Goal: Task Accomplishment & Management: Manage account settings

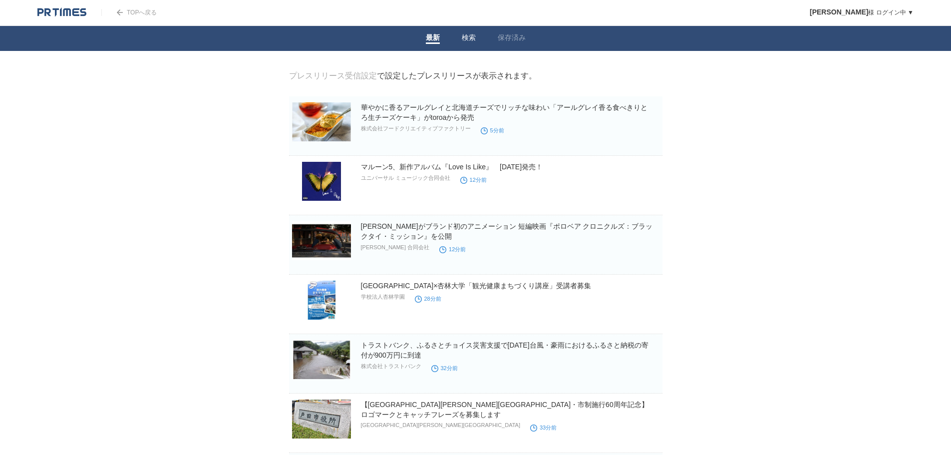
click at [464, 37] on link "検索" at bounding box center [469, 38] width 14 height 10
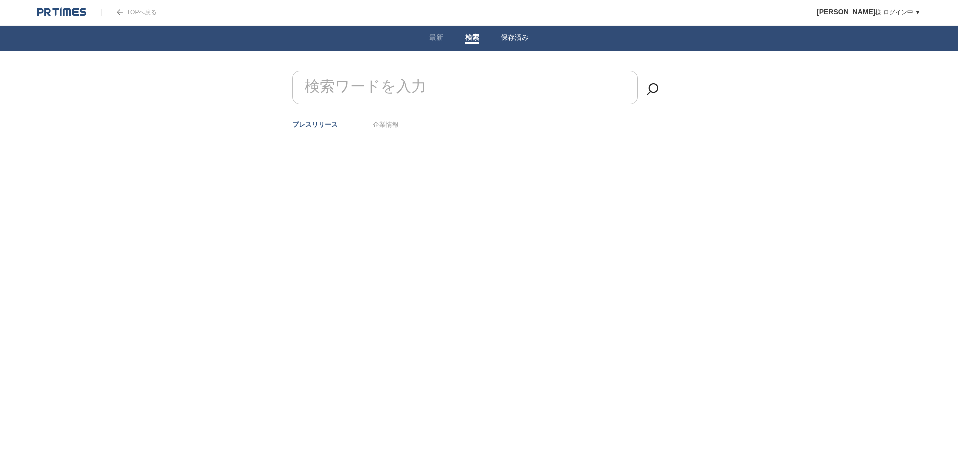
click at [511, 34] on link "保存済み" at bounding box center [515, 38] width 28 height 10
click at [432, 41] on link "最新" at bounding box center [436, 38] width 14 height 10
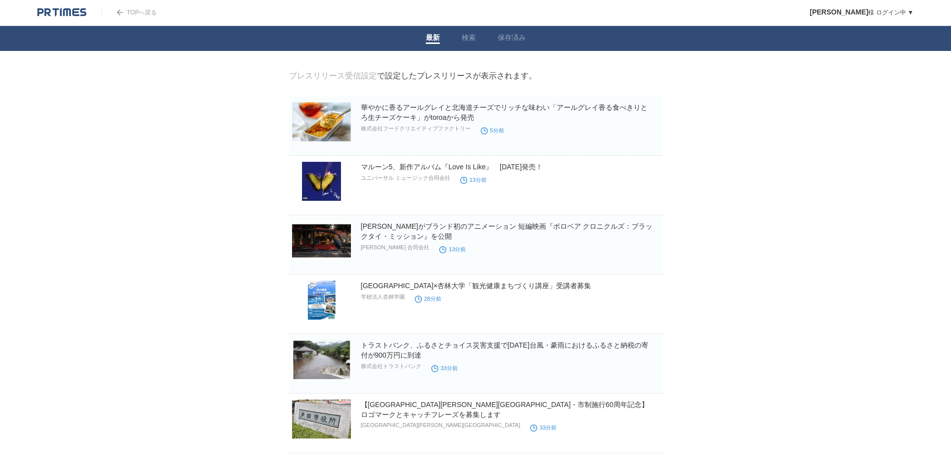
click at [135, 14] on link "TOPへ戻る" at bounding box center [128, 12] width 55 height 7
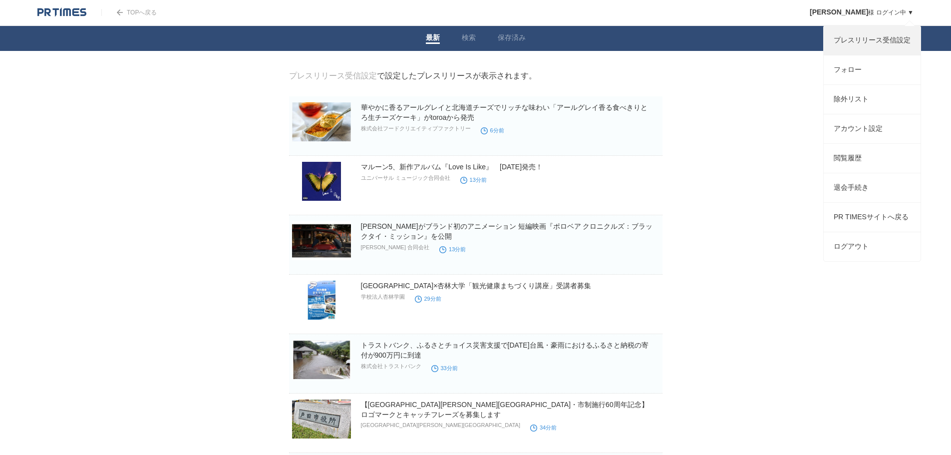
click at [857, 41] on link "プレスリリース受信設定" at bounding box center [871, 40] width 97 height 29
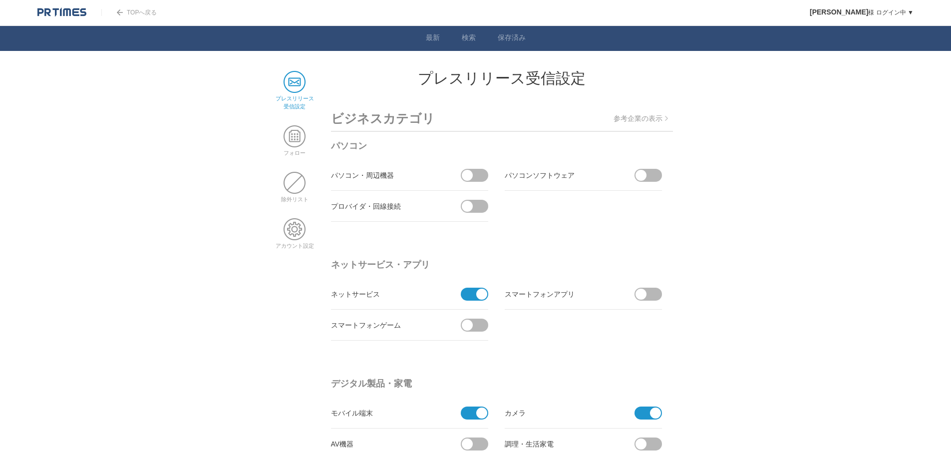
click at [635, 123] on p "参考企業の表示" at bounding box center [640, 118] width 54 height 9
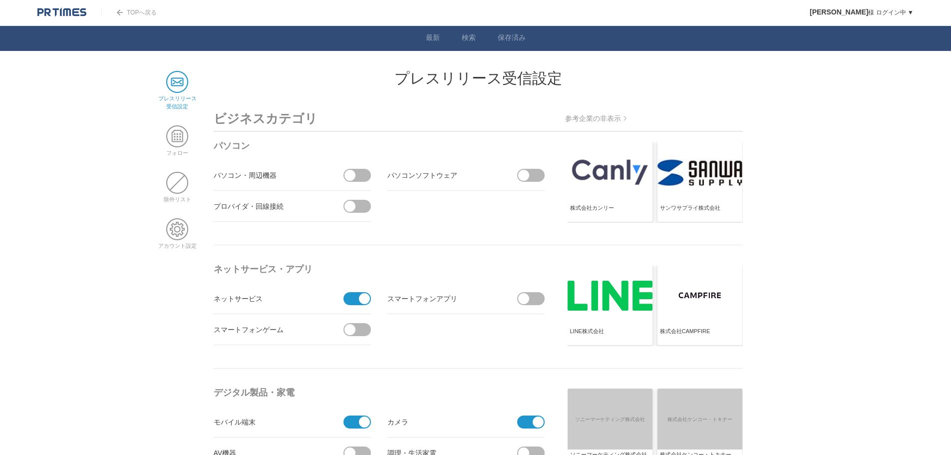
click at [358, 176] on span at bounding box center [360, 175] width 21 height 13
click at [0, 0] on input "checkbox" at bounding box center [0, 0] width 0 height 0
click at [540, 175] on span at bounding box center [533, 175] width 21 height 13
click at [0, 0] on input "checkbox" at bounding box center [0, 0] width 0 height 0
click at [354, 211] on span at bounding box center [360, 206] width 21 height 13
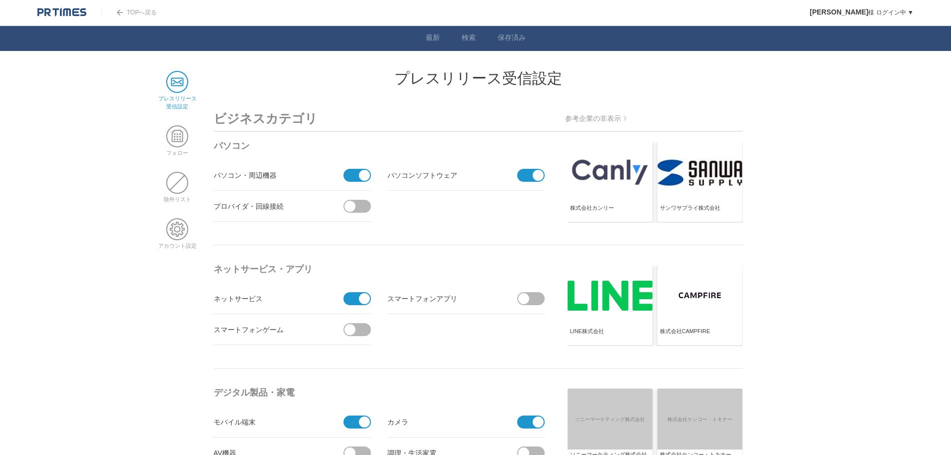
click at [0, 0] on input "checkbox" at bounding box center [0, 0] width 0 height 0
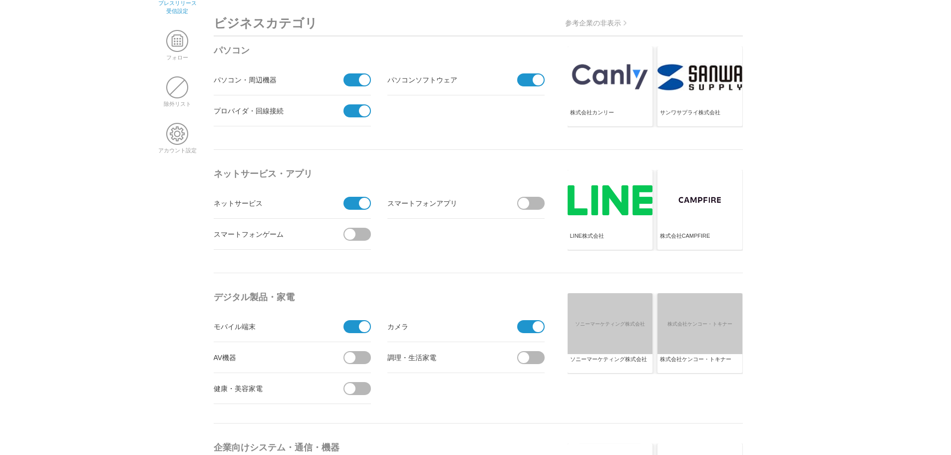
scroll to position [96, 0]
click at [529, 208] on span at bounding box center [533, 202] width 21 height 13
click at [0, 0] on input "checkbox" at bounding box center [0, 0] width 0 height 0
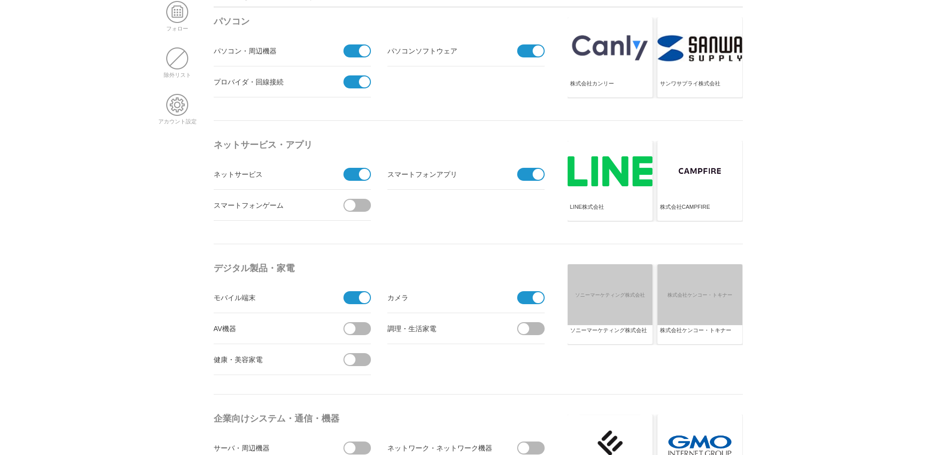
scroll to position [125, 0]
click at [362, 205] on span at bounding box center [360, 204] width 21 height 13
click at [0, 0] on input "checkbox" at bounding box center [0, 0] width 0 height 0
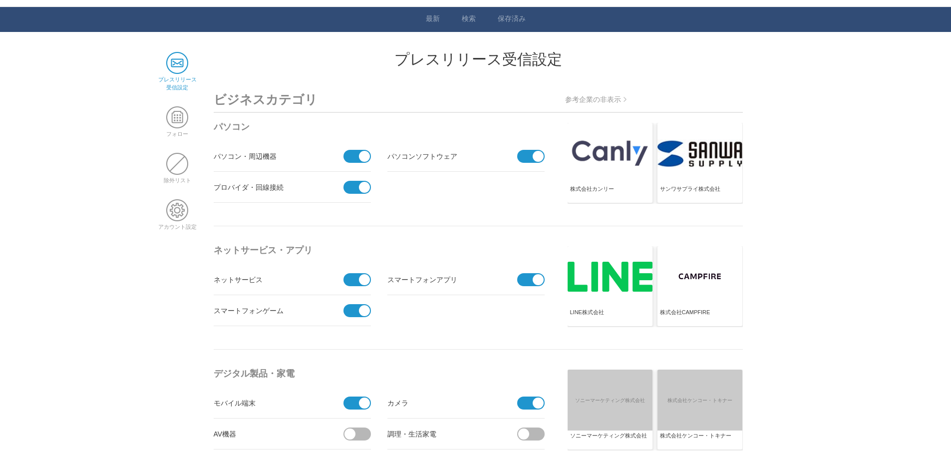
scroll to position [19, 0]
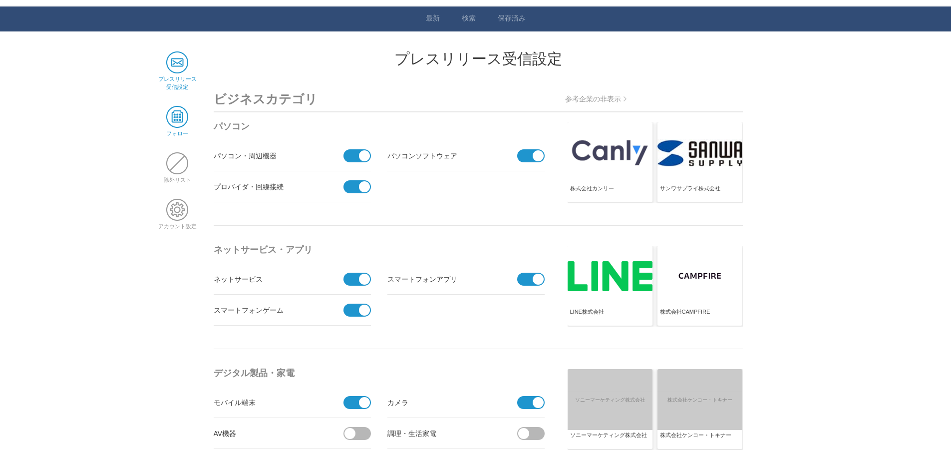
click at [181, 121] on span at bounding box center [177, 117] width 22 height 22
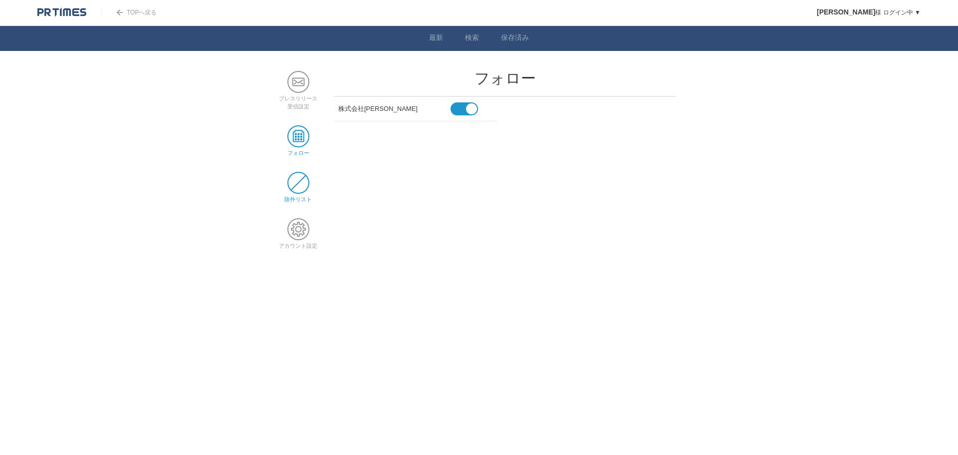
click at [300, 189] on span at bounding box center [298, 183] width 22 height 22
click at [298, 238] on span at bounding box center [298, 229] width 22 height 22
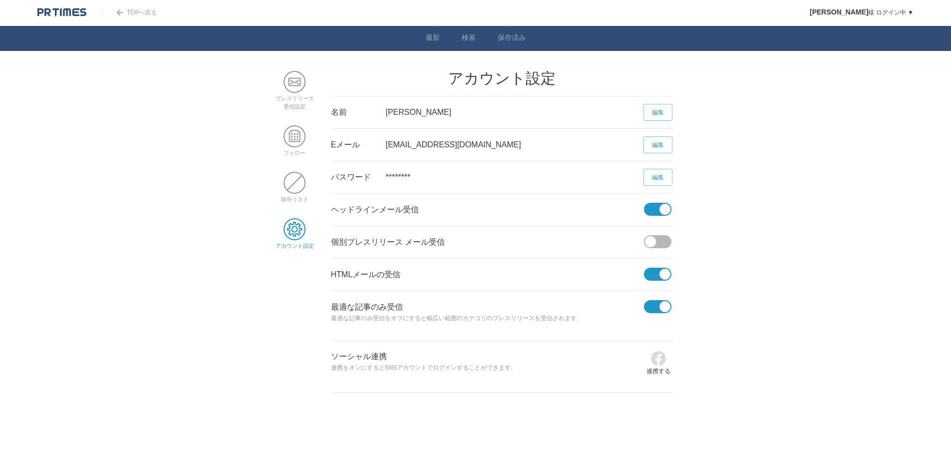
click at [306, 88] on li "プレスリリース 受信設定" at bounding box center [294, 90] width 42 height 39
click at [297, 86] on span at bounding box center [294, 82] width 22 height 22
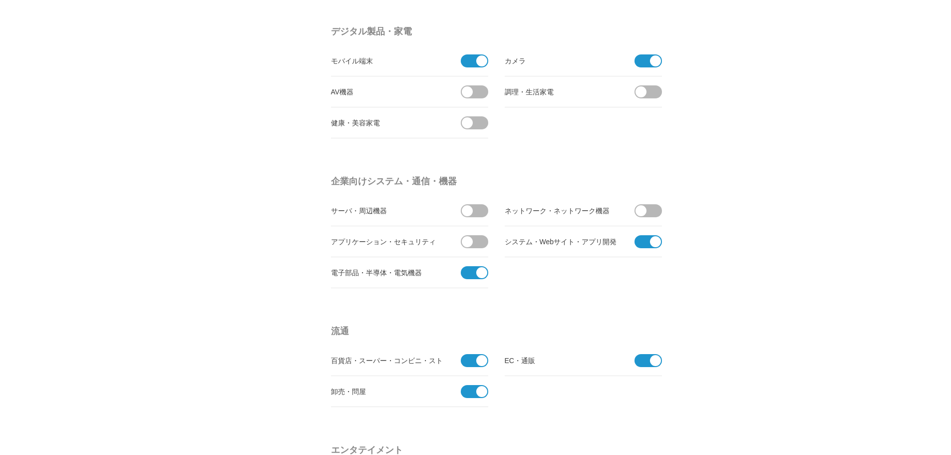
scroll to position [356, 0]
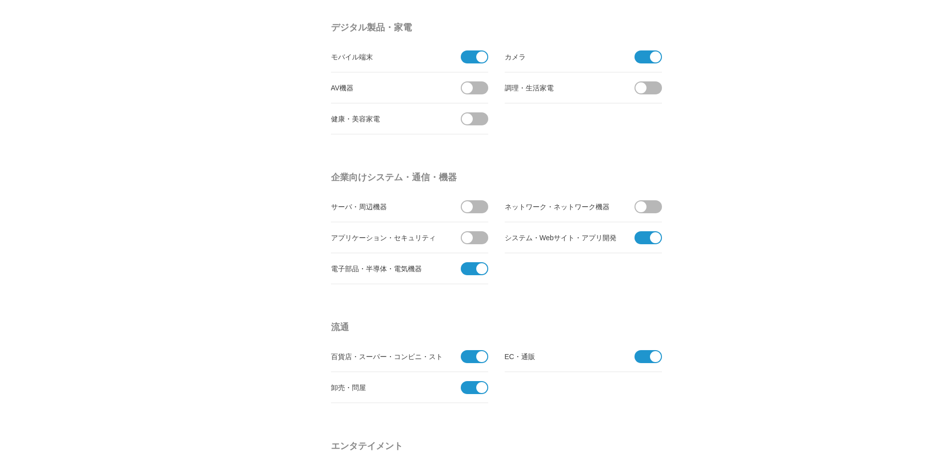
click at [656, 88] on span at bounding box center [651, 87] width 21 height 13
click at [0, 0] on input "checkbox" at bounding box center [0, 0] width 0 height 0
drag, startPoint x: 476, startPoint y: 98, endPoint x: 475, endPoint y: 87, distance: 11.0
click at [475, 87] on li "AV機器" at bounding box center [409, 87] width 157 height 31
click at [475, 87] on span at bounding box center [477, 87] width 21 height 13
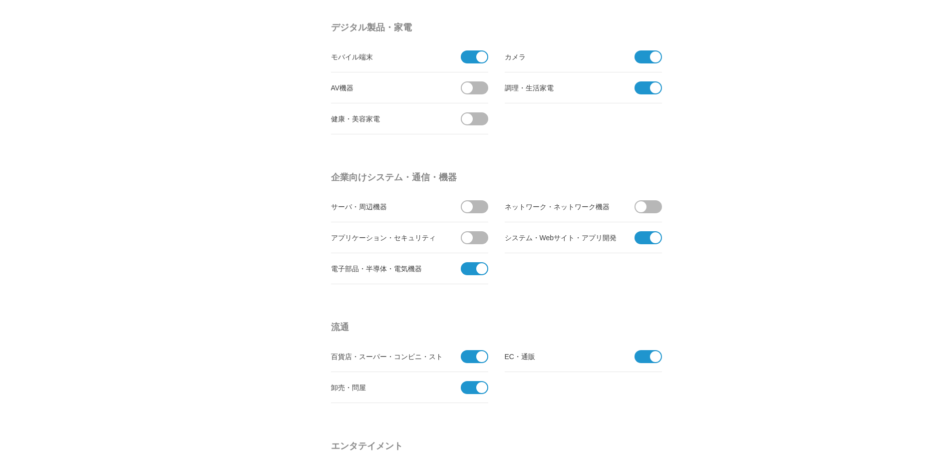
click at [0, 0] on input "checkbox" at bounding box center [0, 0] width 0 height 0
click at [477, 115] on span at bounding box center [477, 118] width 21 height 13
click at [0, 0] on input "checkbox" at bounding box center [0, 0] width 0 height 0
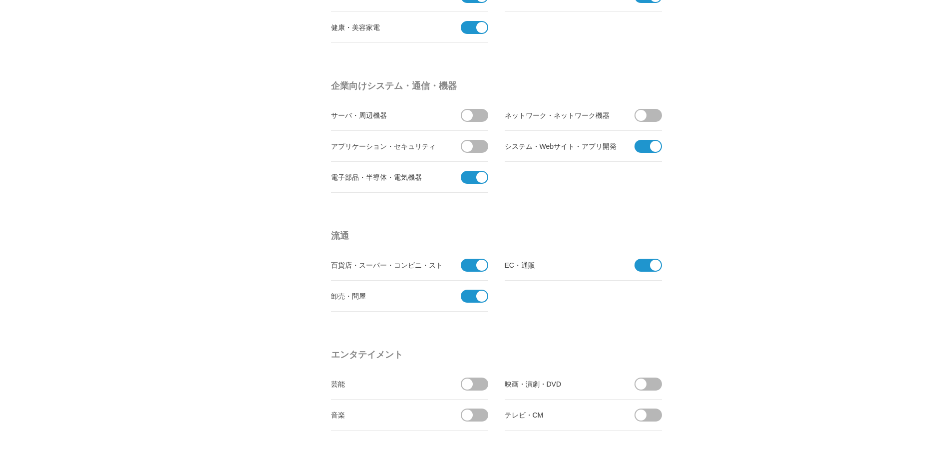
scroll to position [448, 0]
click at [479, 114] on span at bounding box center [477, 114] width 21 height 13
click at [0, 0] on input "checkbox" at bounding box center [0, 0] width 0 height 0
click at [478, 148] on span at bounding box center [477, 145] width 21 height 13
click at [0, 0] on input "checkbox" at bounding box center [0, 0] width 0 height 0
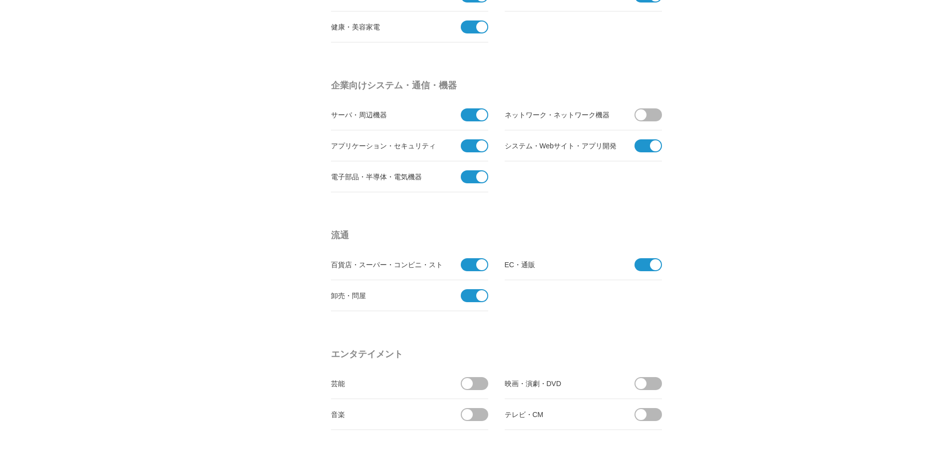
click at [649, 117] on span at bounding box center [651, 114] width 21 height 13
click at [0, 0] on input "checkbox" at bounding box center [0, 0] width 0 height 0
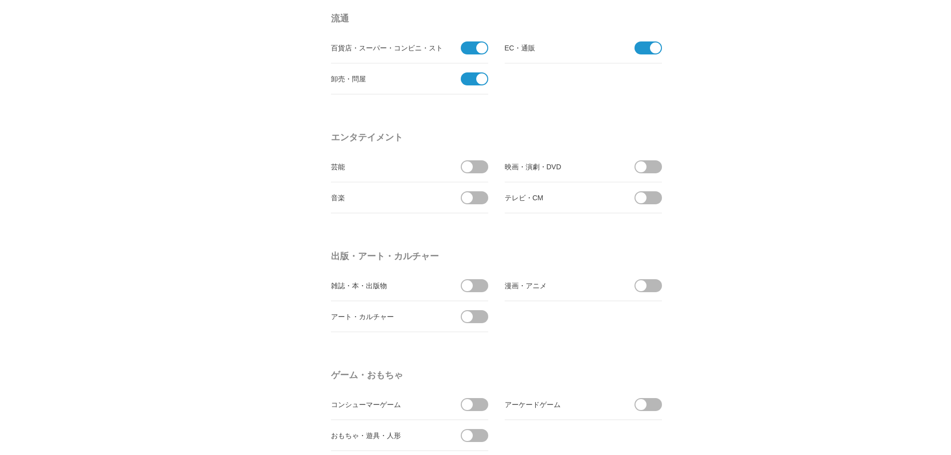
scroll to position [665, 0]
click at [561, 222] on section "エンタテイメント 芸能 映画・演劇・DVD 音楽" at bounding box center [502, 180] width 342 height 104
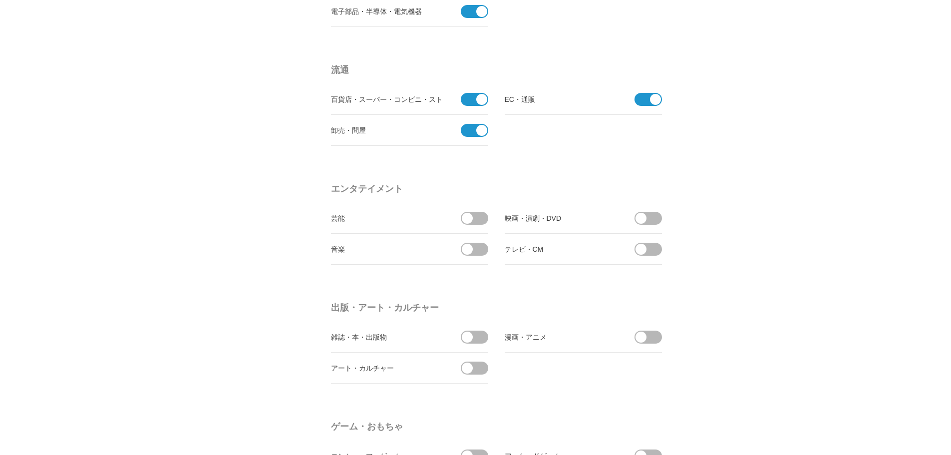
scroll to position [614, 0]
click at [480, 219] on span at bounding box center [477, 216] width 21 height 13
click at [0, 0] on input "checkbox" at bounding box center [0, 0] width 0 height 0
click at [481, 243] on span at bounding box center [477, 247] width 21 height 13
click at [0, 0] on input "checkbox" at bounding box center [0, 0] width 0 height 0
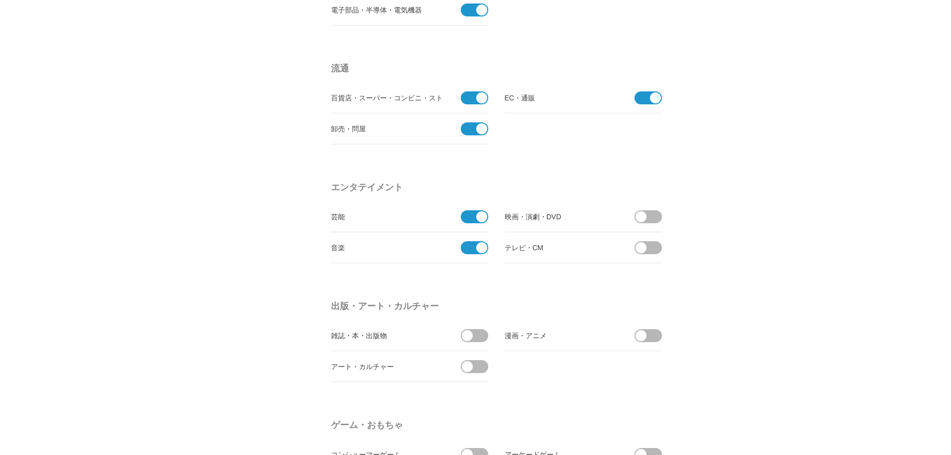
click at [643, 221] on span at bounding box center [640, 216] width 11 height 11
click at [0, 0] on input "checkbox" at bounding box center [0, 0] width 0 height 0
click at [644, 251] on span at bounding box center [640, 247] width 11 height 11
click at [0, 0] on input "checkbox" at bounding box center [0, 0] width 0 height 0
click at [648, 339] on span at bounding box center [651, 335] width 21 height 13
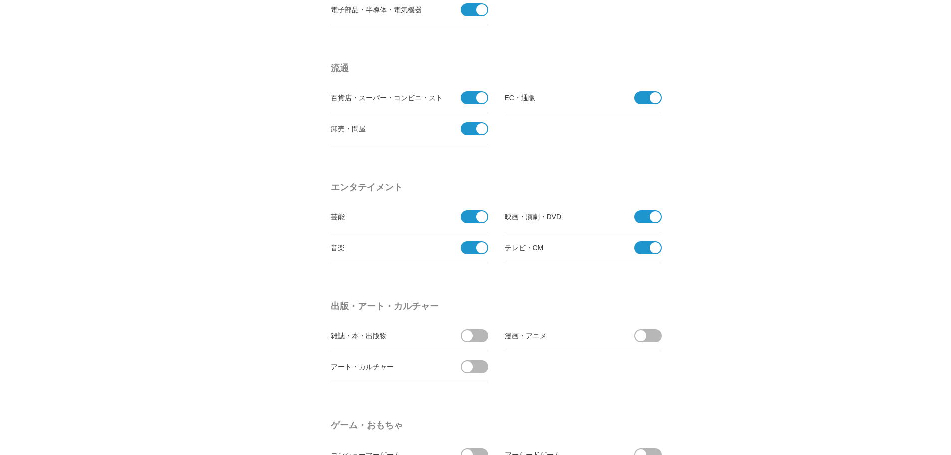
click at [0, 0] on input "checkbox" at bounding box center [0, 0] width 0 height 0
click at [474, 339] on span at bounding box center [477, 335] width 21 height 13
click at [0, 0] on input "checkbox" at bounding box center [0, 0] width 0 height 0
click at [477, 366] on span at bounding box center [477, 366] width 21 height 13
click at [0, 0] on input "checkbox" at bounding box center [0, 0] width 0 height 0
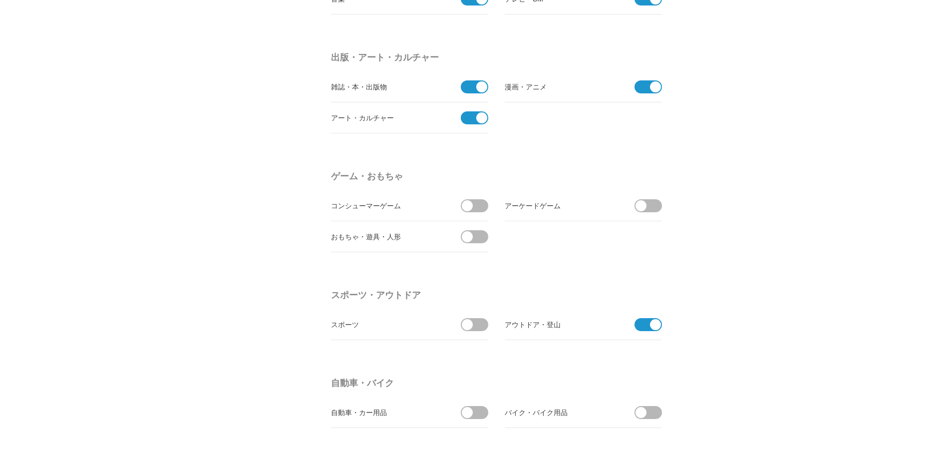
scroll to position [863, 0]
click at [471, 205] on span at bounding box center [467, 205] width 11 height 11
click at [0, 0] on input "checkbox" at bounding box center [0, 0] width 0 height 0
click at [477, 235] on span at bounding box center [477, 236] width 21 height 13
click at [0, 0] on input "checkbox" at bounding box center [0, 0] width 0 height 0
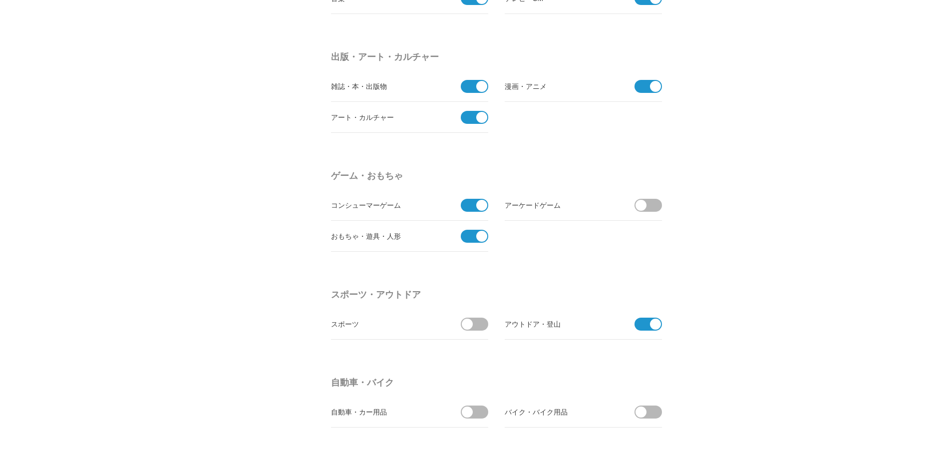
click at [643, 202] on span at bounding box center [640, 205] width 11 height 11
click at [0, 0] on input "checkbox" at bounding box center [0, 0] width 0 height 0
click at [473, 315] on li "スポーツ" at bounding box center [409, 323] width 157 height 31
click at [474, 324] on span at bounding box center [477, 323] width 21 height 13
click at [0, 0] on input "checkbox" at bounding box center [0, 0] width 0 height 0
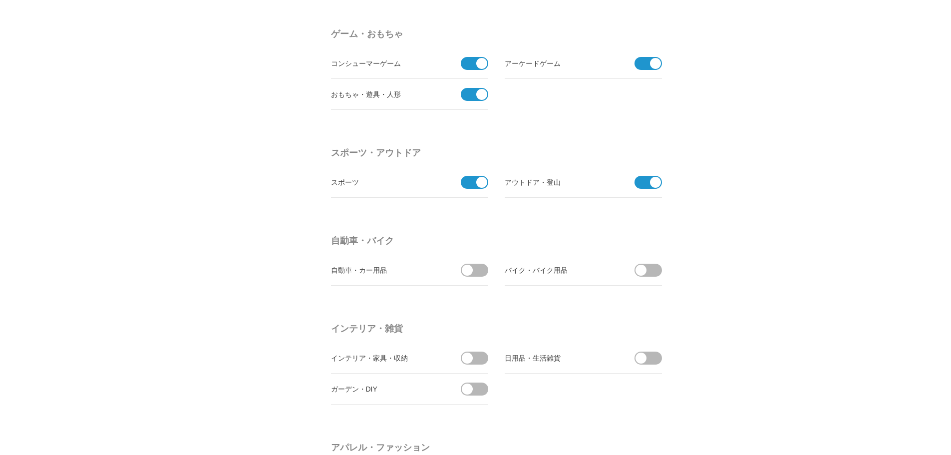
scroll to position [1005, 0]
click at [472, 267] on span at bounding box center [467, 269] width 11 height 11
click at [0, 0] on input "checkbox" at bounding box center [0, 0] width 0 height 0
click at [650, 266] on span at bounding box center [651, 269] width 21 height 13
click at [0, 0] on input "checkbox" at bounding box center [0, 0] width 0 height 0
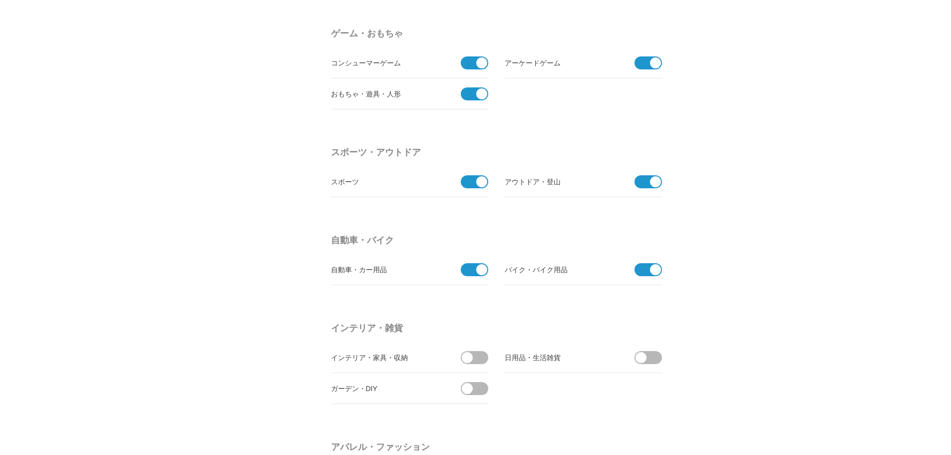
click at [649, 361] on span at bounding box center [651, 357] width 21 height 13
click at [0, 0] on input "checkbox" at bounding box center [0, 0] width 0 height 0
click at [471, 362] on span at bounding box center [477, 357] width 21 height 13
click at [0, 0] on input "checkbox" at bounding box center [0, 0] width 0 height 0
click at [474, 388] on span at bounding box center [477, 388] width 21 height 13
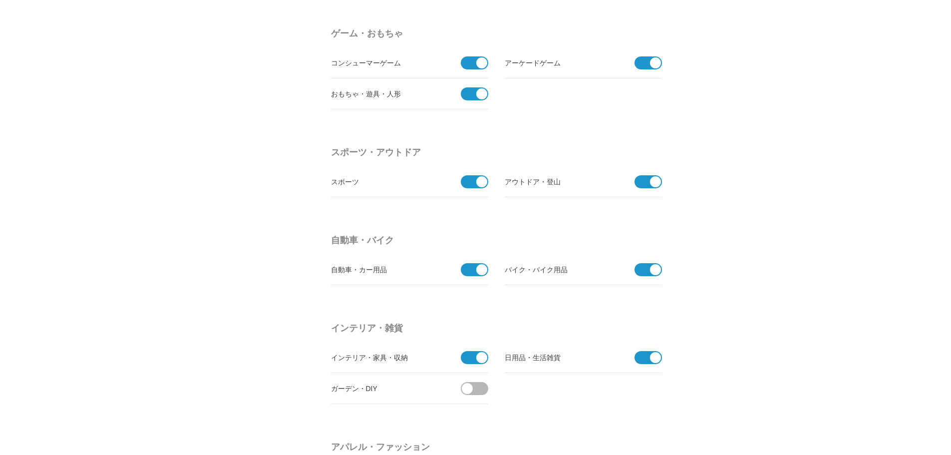
click at [0, 0] on input "checkbox" at bounding box center [0, 0] width 0 height 0
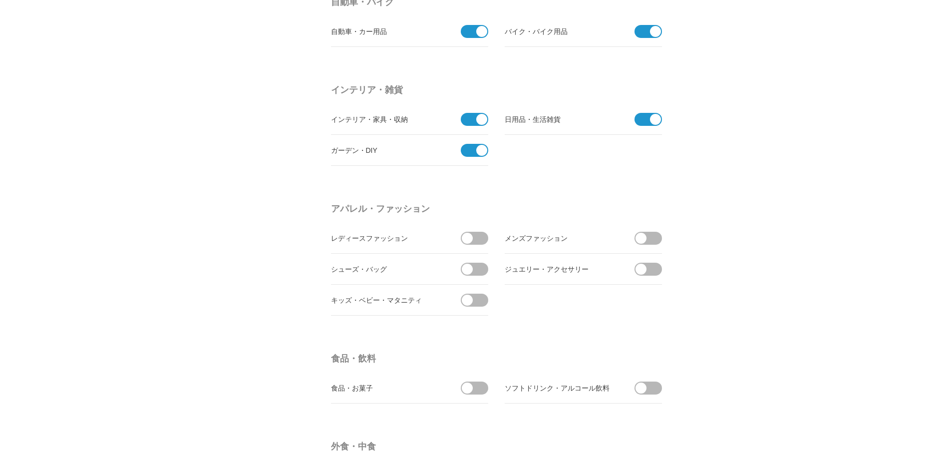
scroll to position [1244, 0]
click at [473, 234] on span at bounding box center [477, 237] width 21 height 13
click at [0, 0] on input "checkbox" at bounding box center [0, 0] width 0 height 0
click at [473, 269] on span at bounding box center [477, 268] width 21 height 13
click at [0, 0] on input "checkbox" at bounding box center [0, 0] width 0 height 0
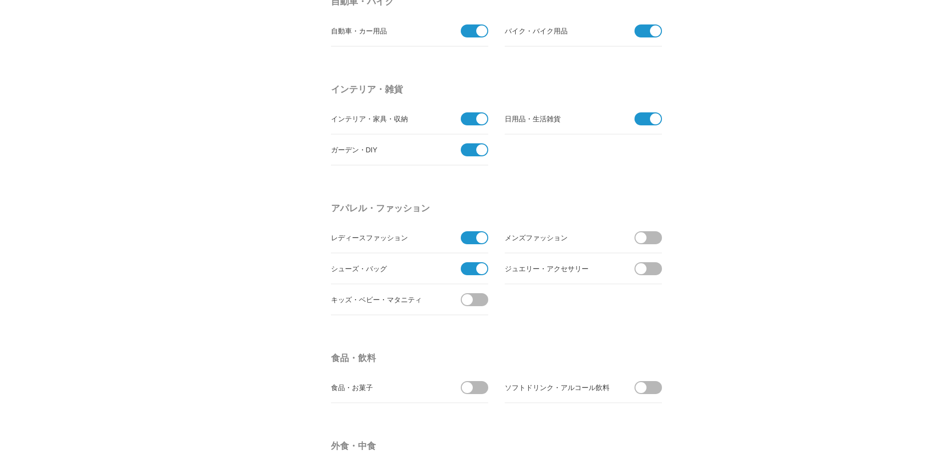
click at [473, 299] on span at bounding box center [477, 299] width 21 height 13
click at [0, 0] on input "checkbox" at bounding box center [0, 0] width 0 height 0
click at [652, 237] on span at bounding box center [651, 237] width 21 height 13
click at [0, 0] on input "checkbox" at bounding box center [0, 0] width 0 height 0
click at [650, 269] on span at bounding box center [651, 268] width 21 height 13
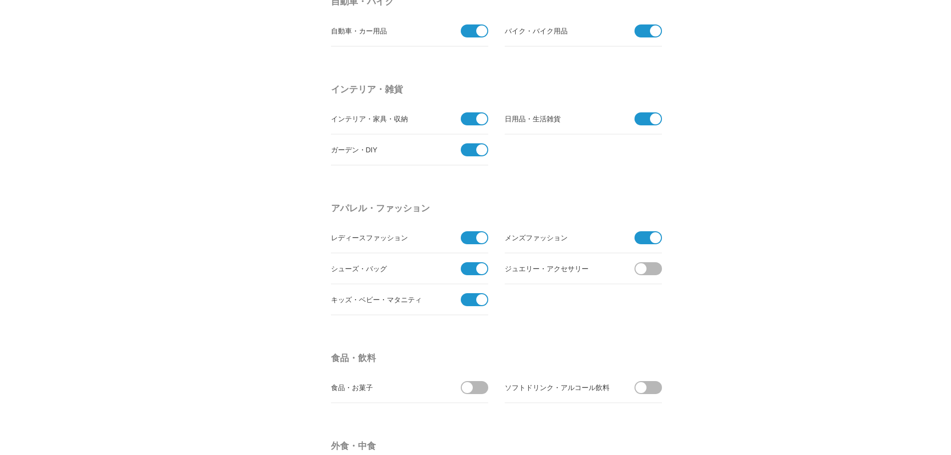
click at [0, 0] on input "checkbox" at bounding box center [0, 0] width 0 height 0
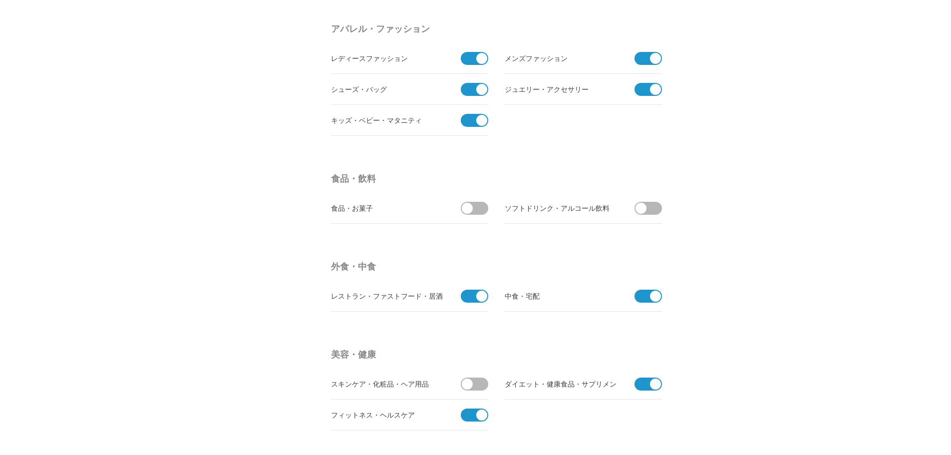
scroll to position [1424, 0]
click at [648, 206] on span at bounding box center [651, 207] width 21 height 13
click at [0, 0] on input "checkbox" at bounding box center [0, 0] width 0 height 0
click at [472, 211] on span at bounding box center [467, 207] width 11 height 11
click at [0, 0] on input "checkbox" at bounding box center [0, 0] width 0 height 0
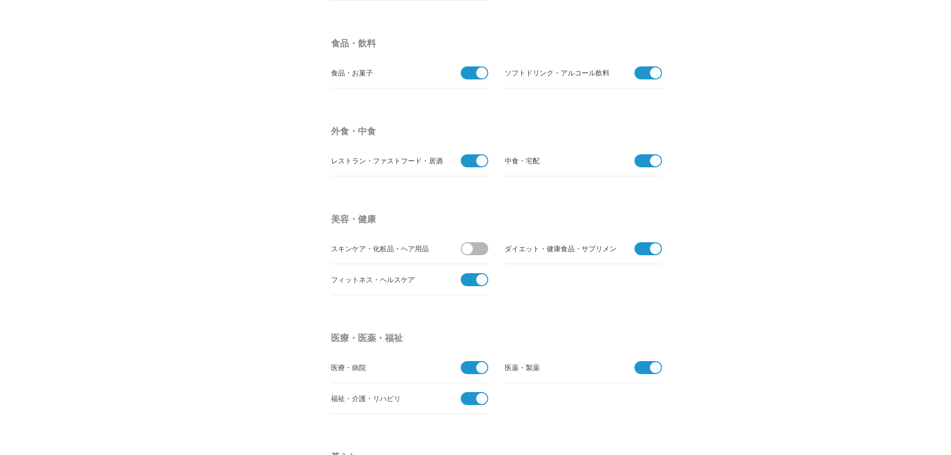
scroll to position [1559, 0]
click at [479, 244] on span at bounding box center [477, 248] width 21 height 13
click at [0, 0] on input "checkbox" at bounding box center [0, 0] width 0 height 0
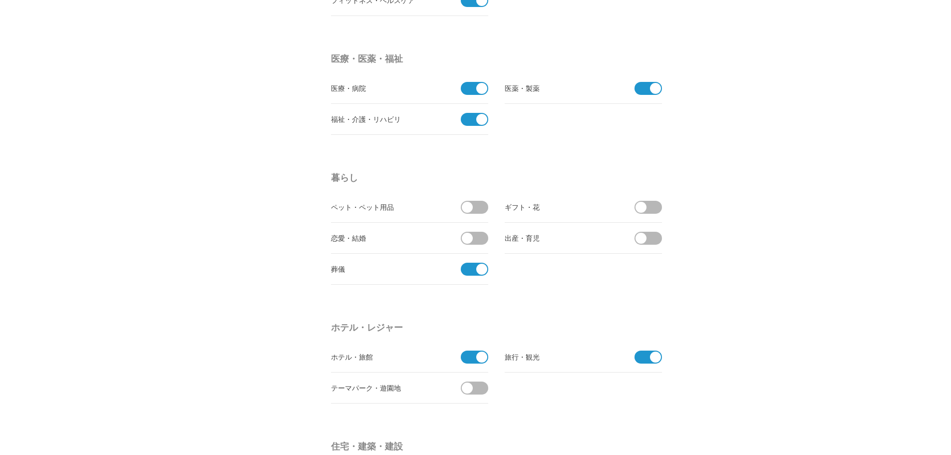
scroll to position [1838, 0]
click at [472, 204] on span at bounding box center [467, 206] width 11 height 11
click at [0, 0] on input "checkbox" at bounding box center [0, 0] width 0 height 0
click at [475, 234] on span at bounding box center [477, 237] width 21 height 13
click at [0, 0] on input "checkbox" at bounding box center [0, 0] width 0 height 0
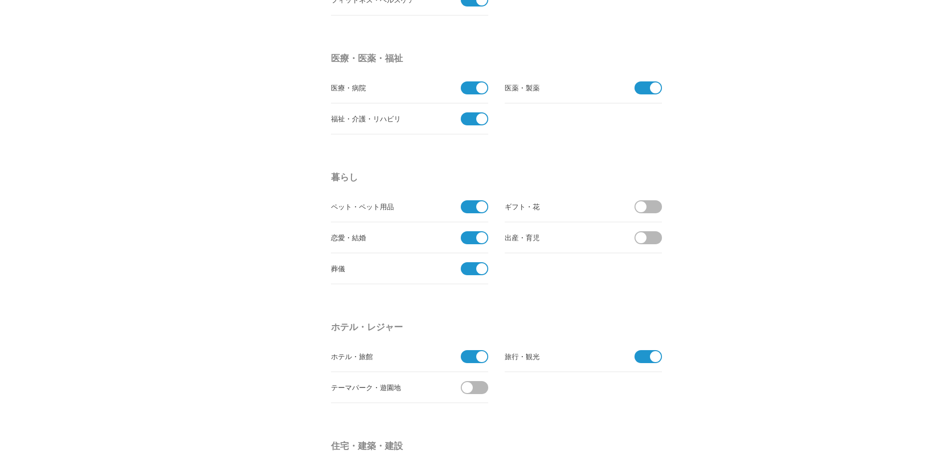
click at [652, 201] on span at bounding box center [651, 206] width 21 height 13
click at [0, 0] on input "checkbox" at bounding box center [0, 0] width 0 height 0
click at [649, 242] on span at bounding box center [651, 237] width 21 height 13
click at [0, 0] on input "checkbox" at bounding box center [0, 0] width 0 height 0
click at [476, 390] on span at bounding box center [477, 387] width 21 height 13
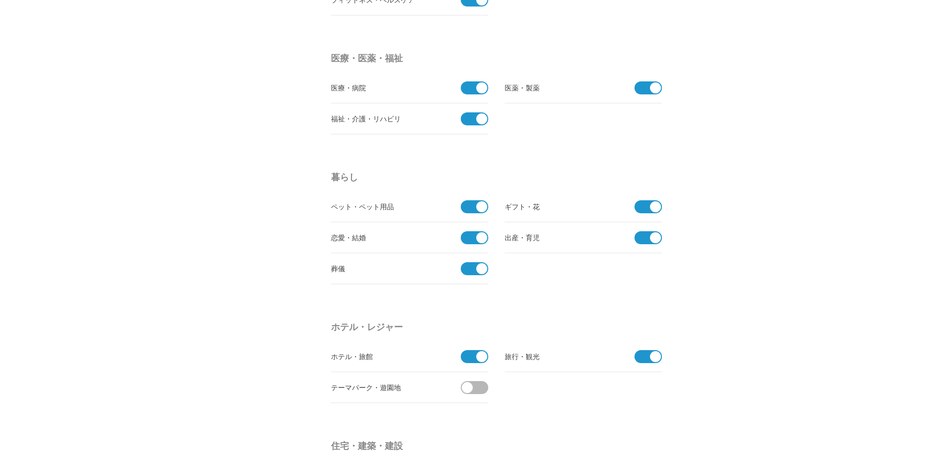
click at [0, 0] on input "checkbox" at bounding box center [0, 0] width 0 height 0
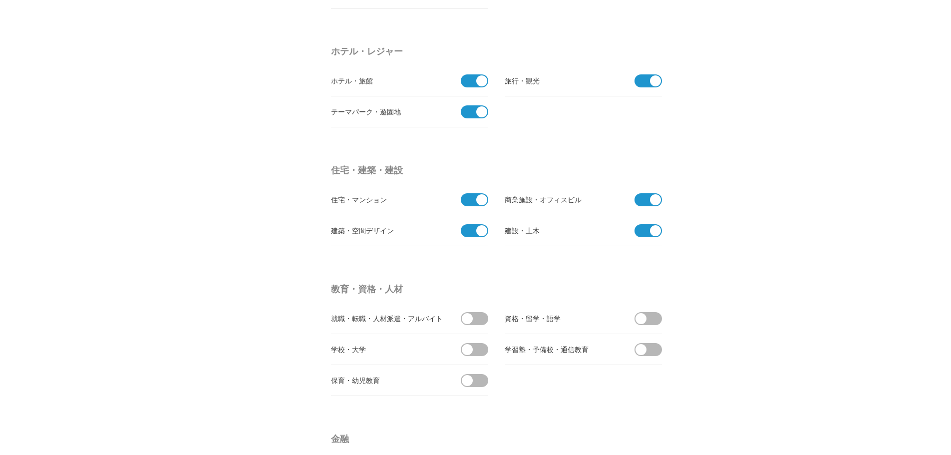
scroll to position [2114, 0]
click at [469, 322] on span at bounding box center [467, 317] width 11 height 11
click at [0, 0] on input "checkbox" at bounding box center [0, 0] width 0 height 0
click at [472, 347] on span at bounding box center [467, 348] width 11 height 11
click at [0, 0] on input "checkbox" at bounding box center [0, 0] width 0 height 0
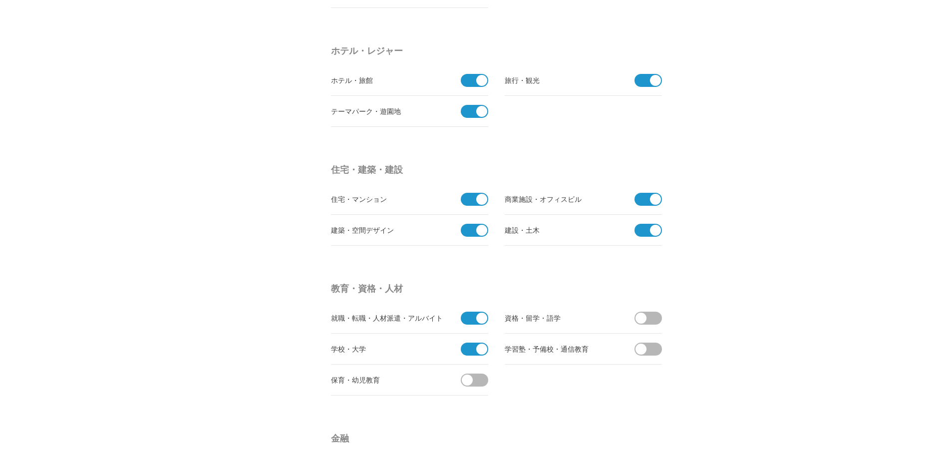
click at [476, 386] on span at bounding box center [477, 379] width 21 height 13
click at [0, 0] on input "checkbox" at bounding box center [0, 0] width 0 height 0
click at [656, 313] on span at bounding box center [651, 317] width 21 height 13
click at [0, 0] on input "checkbox" at bounding box center [0, 0] width 0 height 0
click at [650, 352] on span at bounding box center [651, 348] width 21 height 13
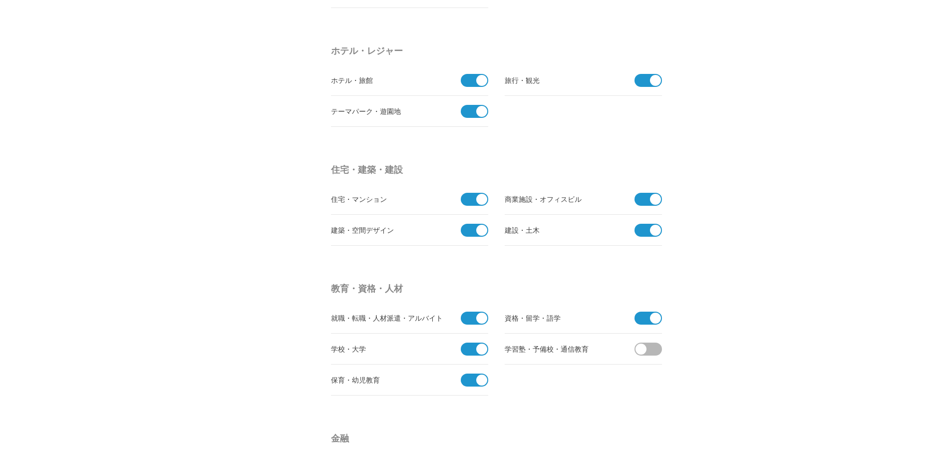
click at [0, 0] on input "checkbox" at bounding box center [0, 0] width 0 height 0
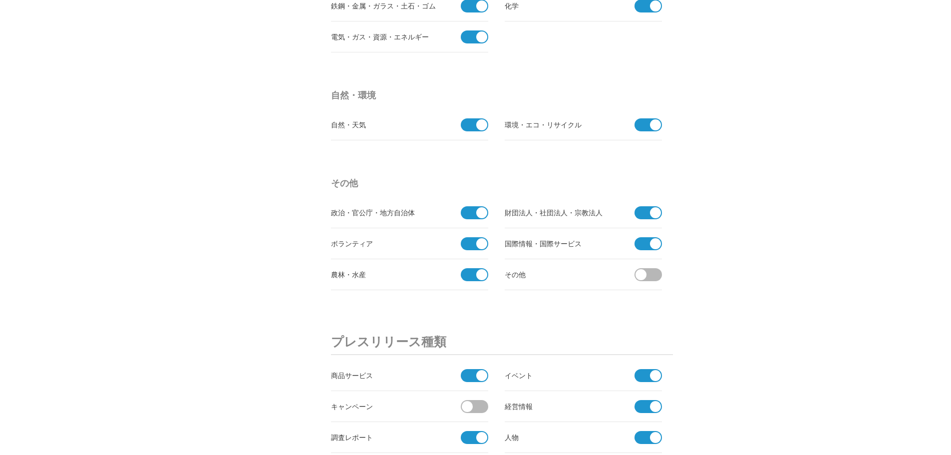
scroll to position [3023, 0]
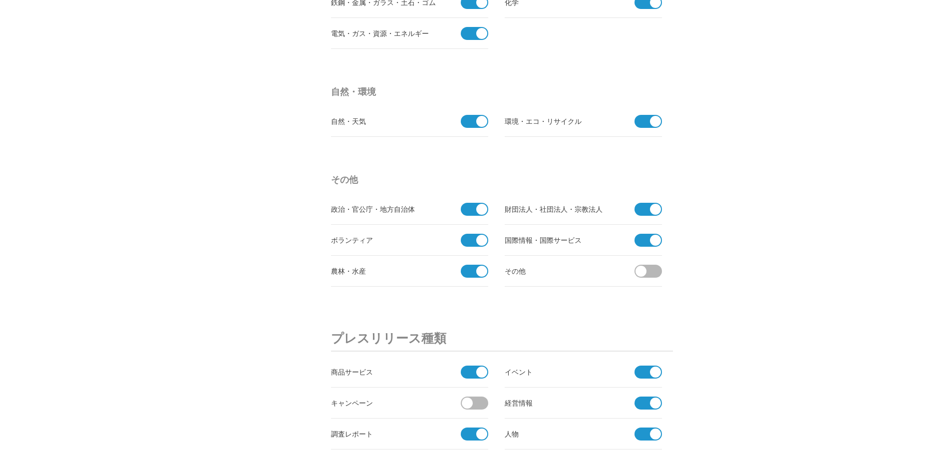
click at [653, 268] on span at bounding box center [651, 270] width 21 height 13
click at [0, 0] on input "checkbox" at bounding box center [0, 0] width 0 height 0
click at [474, 405] on span at bounding box center [477, 402] width 21 height 13
click at [0, 0] on input "checkbox" at bounding box center [0, 0] width 0 height 0
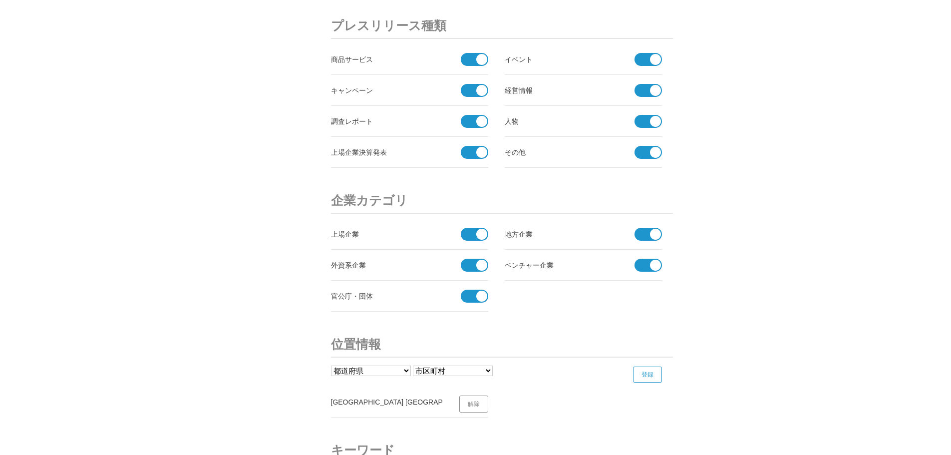
scroll to position [3463, 0]
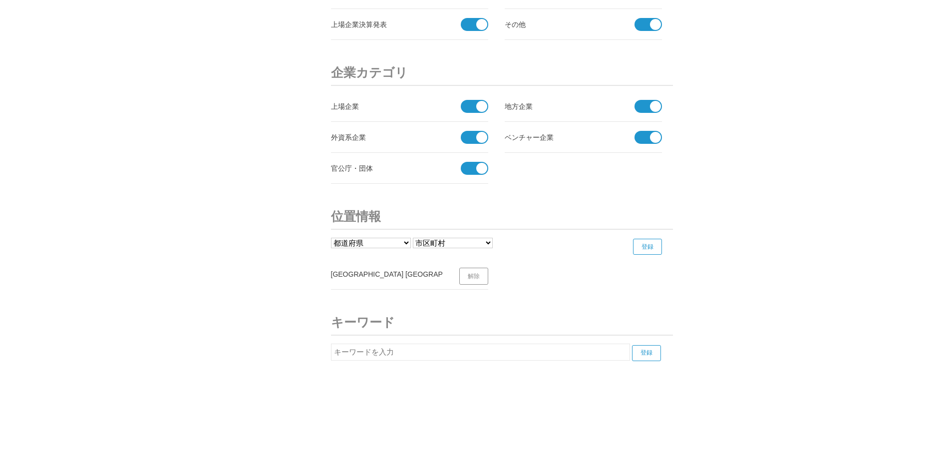
click at [642, 247] on input "登録" at bounding box center [647, 247] width 29 height 16
click at [517, 352] on input "text" at bounding box center [480, 356] width 299 height 17
click at [539, 352] on input "text" at bounding box center [480, 356] width 299 height 17
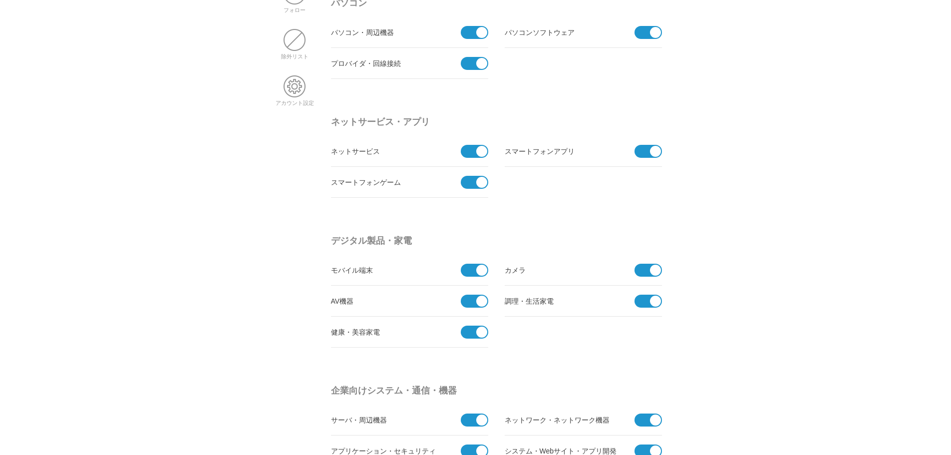
scroll to position [0, 0]
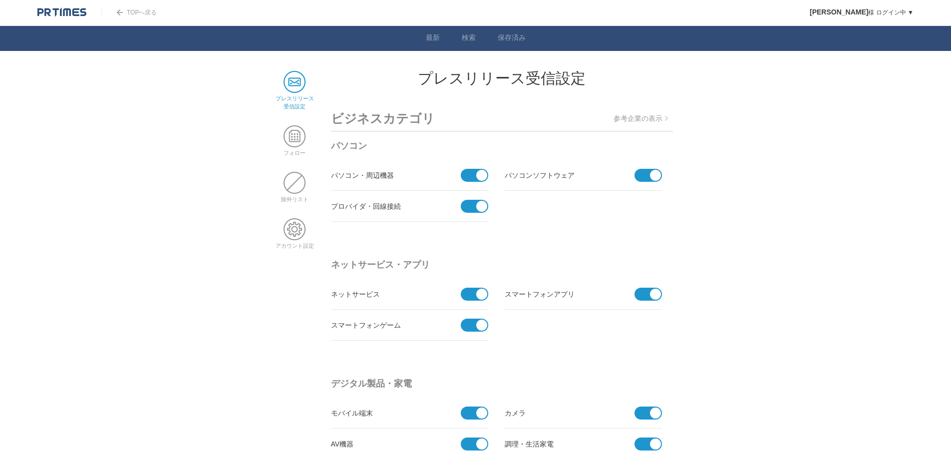
click at [135, 14] on link "TOPへ戻る" at bounding box center [128, 12] width 55 height 7
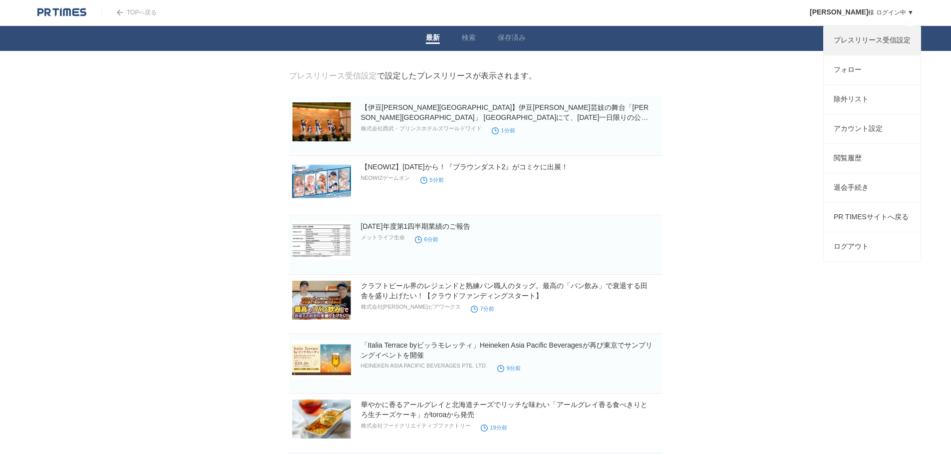
click at [857, 48] on link "プレスリリース受信設定" at bounding box center [871, 40] width 97 height 29
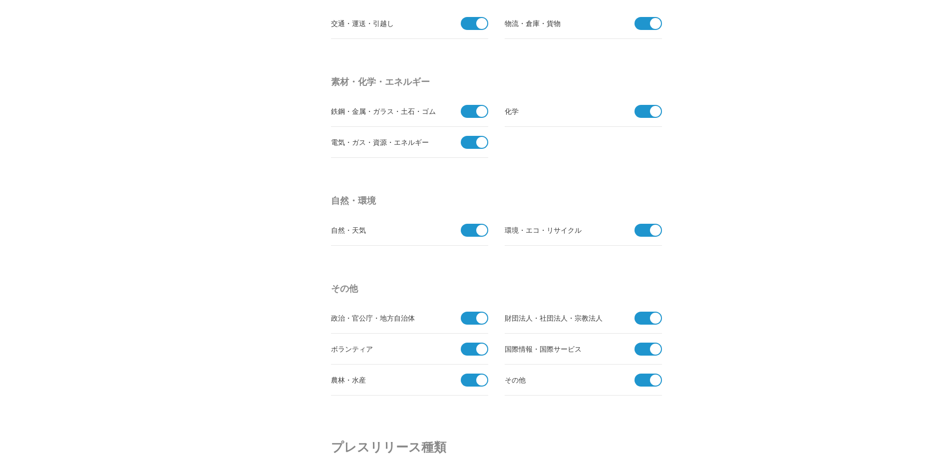
scroll to position [3463, 0]
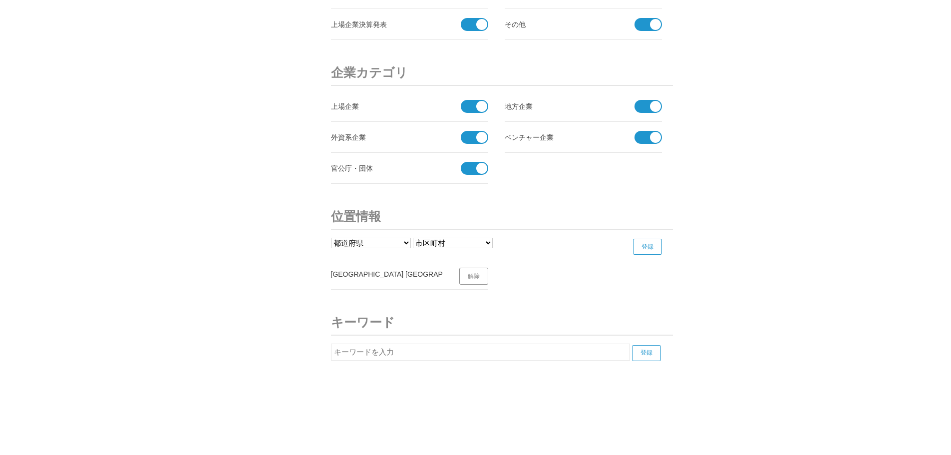
click at [443, 352] on input "text" at bounding box center [480, 351] width 299 height 17
type input "AI"
click at [650, 359] on input "登録" at bounding box center [646, 353] width 29 height 16
click at [562, 350] on input "AI" at bounding box center [480, 351] width 299 height 17
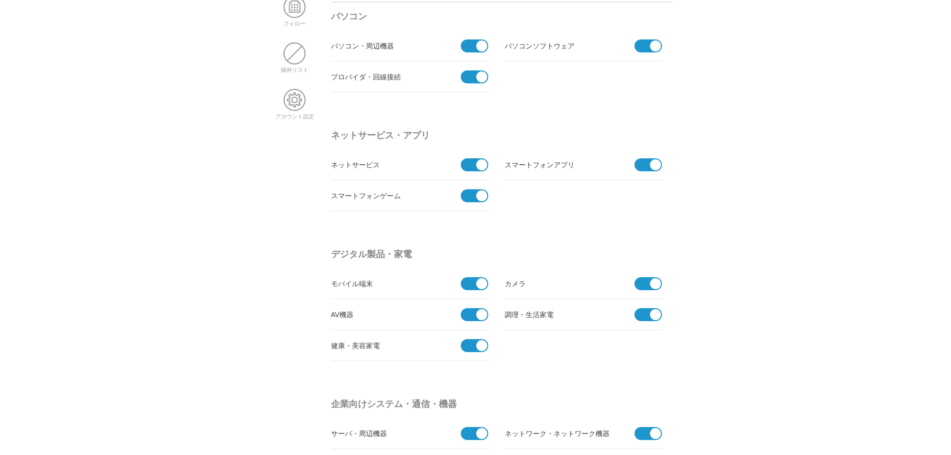
scroll to position [0, 0]
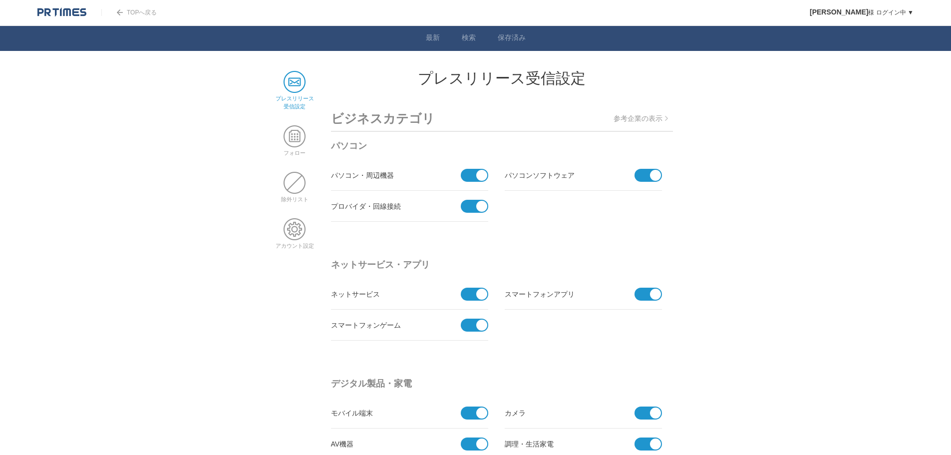
click at [54, 17] on img at bounding box center [61, 12] width 49 height 10
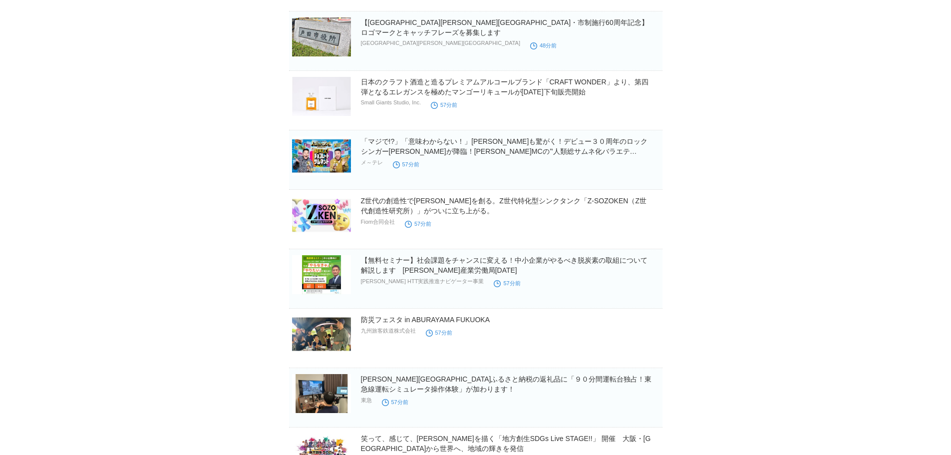
scroll to position [679, 0]
